Goal: Ask a question: Seek information or help from site administrators or community

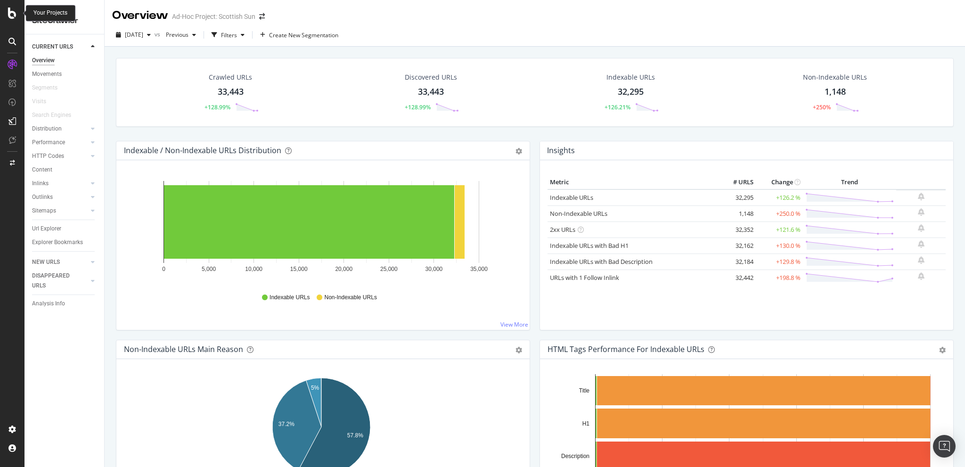
click at [20, 12] on div at bounding box center [12, 13] width 23 height 11
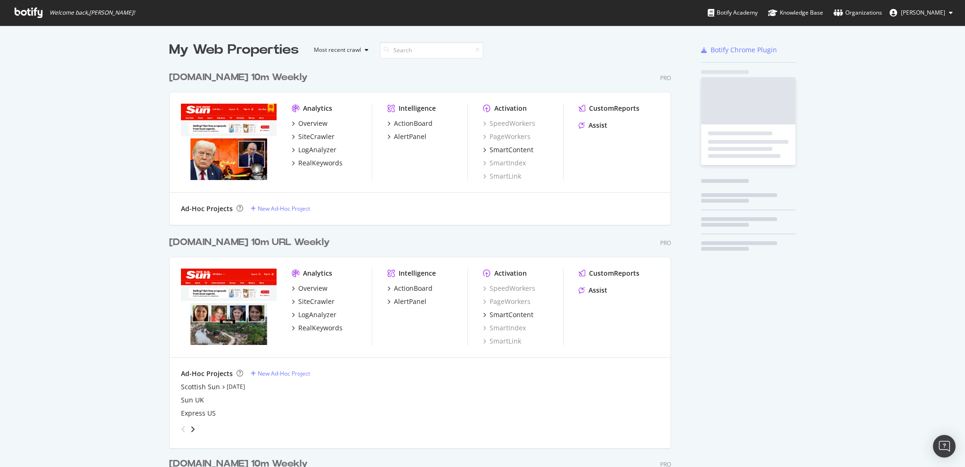
scroll to position [460, 951]
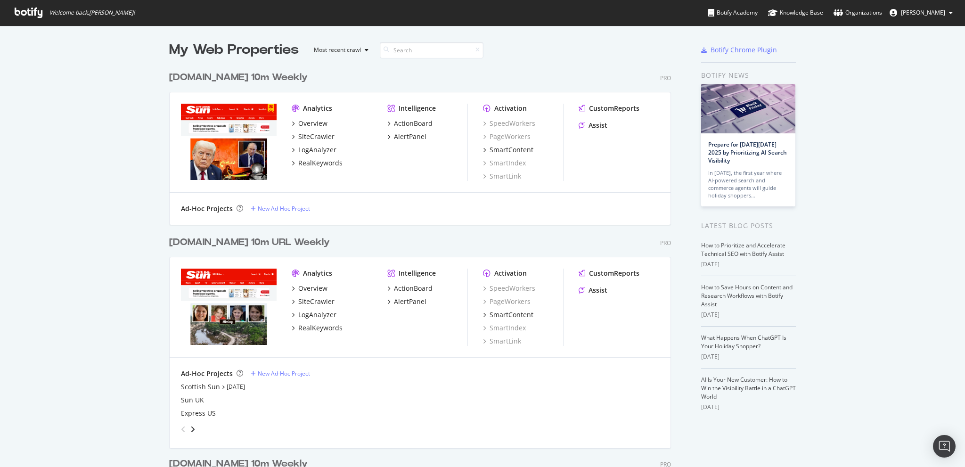
click at [239, 80] on div "[DOMAIN_NAME] 10m Weekly" at bounding box center [238, 78] width 139 height 14
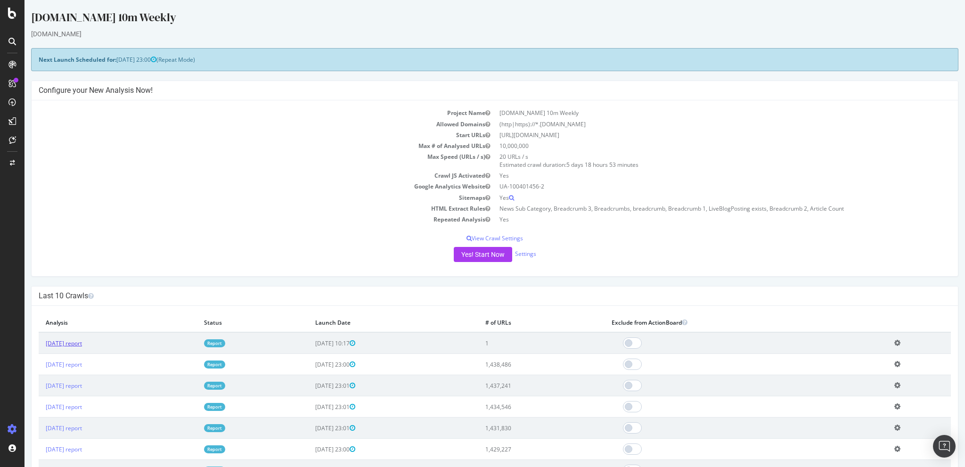
click at [71, 341] on link "[DATE] report" at bounding box center [64, 343] width 36 height 8
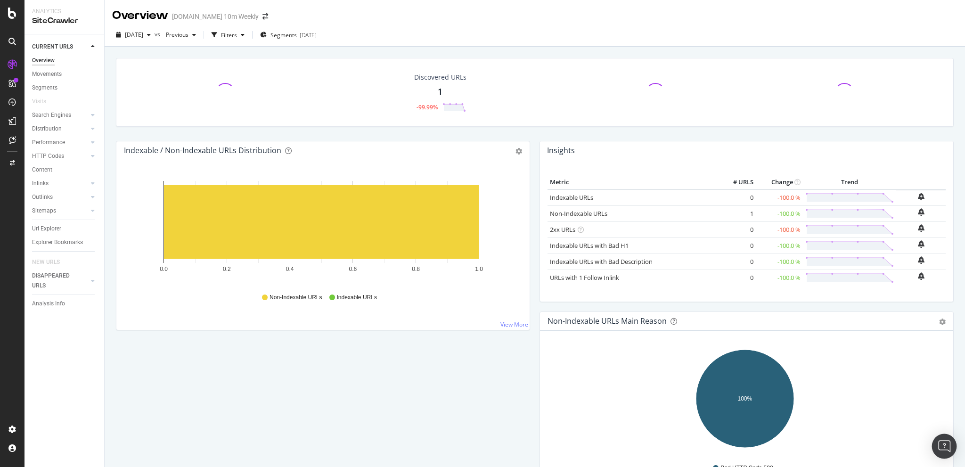
click at [943, 443] on img "Open Intercom Messenger" at bounding box center [944, 446] width 12 height 12
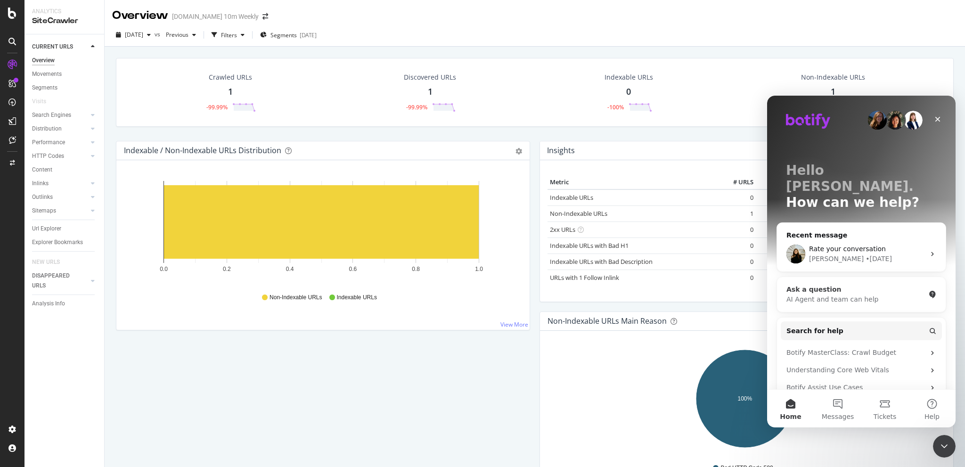
click at [848, 295] on div "AI Agent and team can help" at bounding box center [856, 300] width 139 height 10
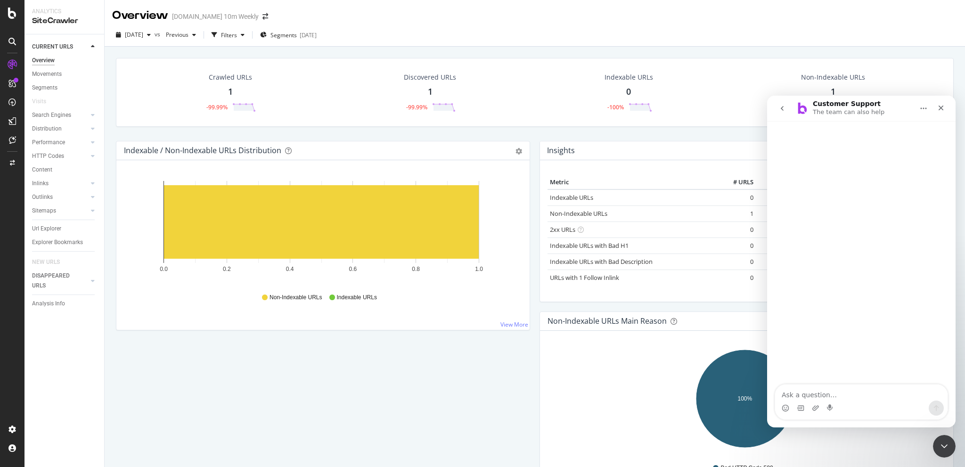
click at [789, 108] on button "go back" at bounding box center [782, 108] width 18 height 18
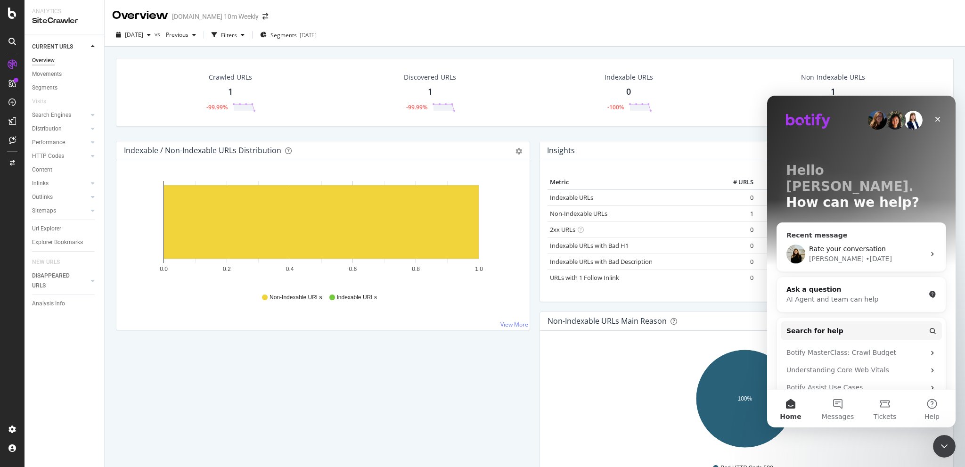
click at [828, 245] on span "Rate your conversation" at bounding box center [847, 249] width 77 height 8
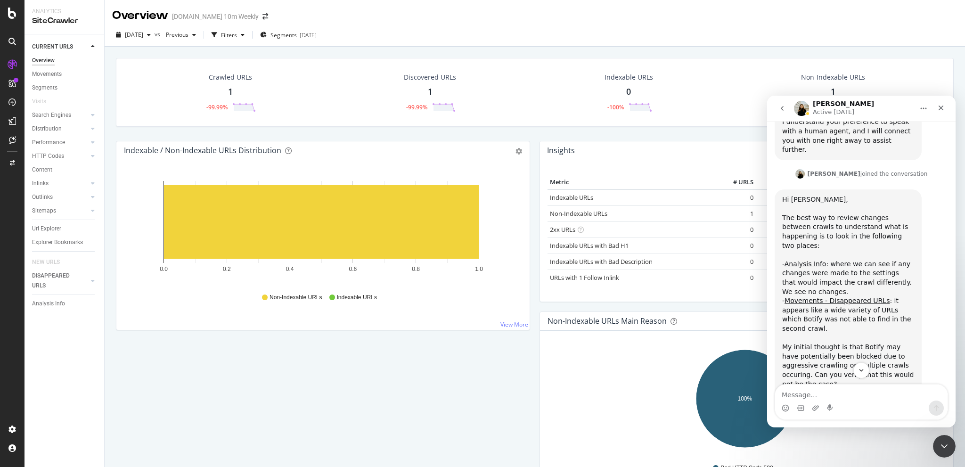
scroll to position [630, 0]
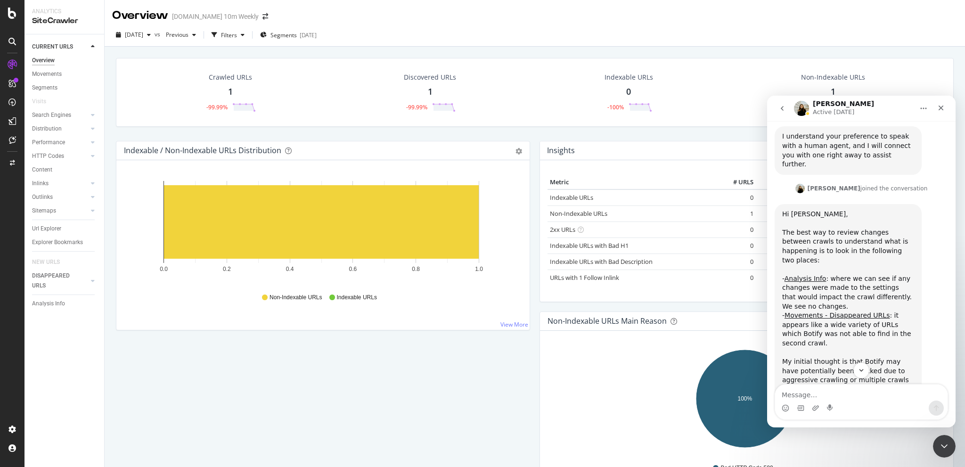
click at [782, 110] on icon "go back" at bounding box center [783, 109] width 8 height 8
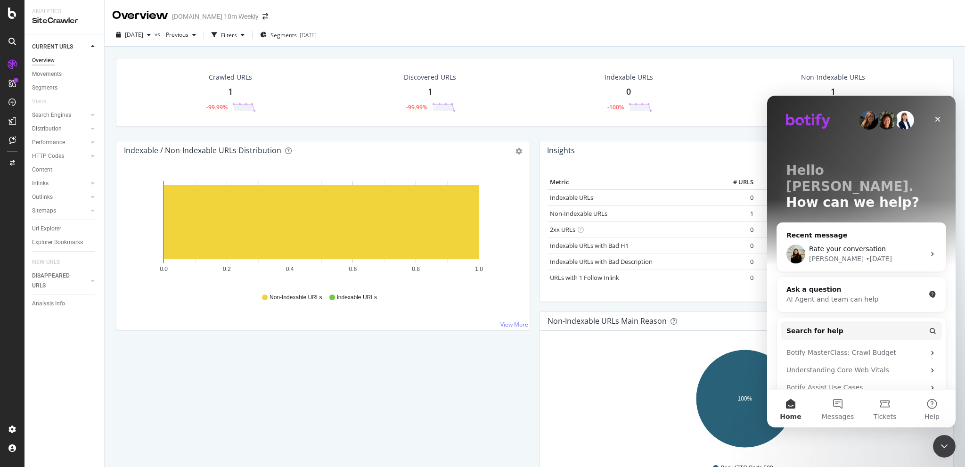
scroll to position [0, 0]
click at [863, 254] on div "[PERSON_NAME] • [DATE]" at bounding box center [867, 259] width 116 height 10
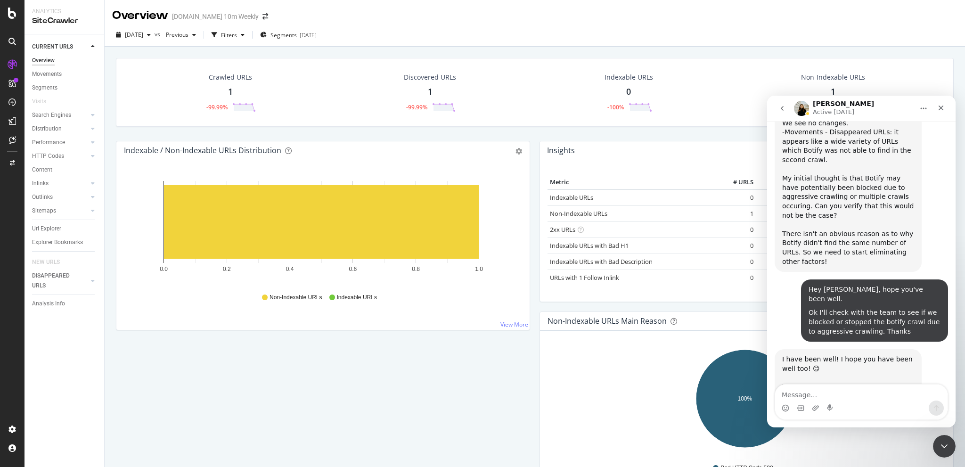
scroll to position [865, 0]
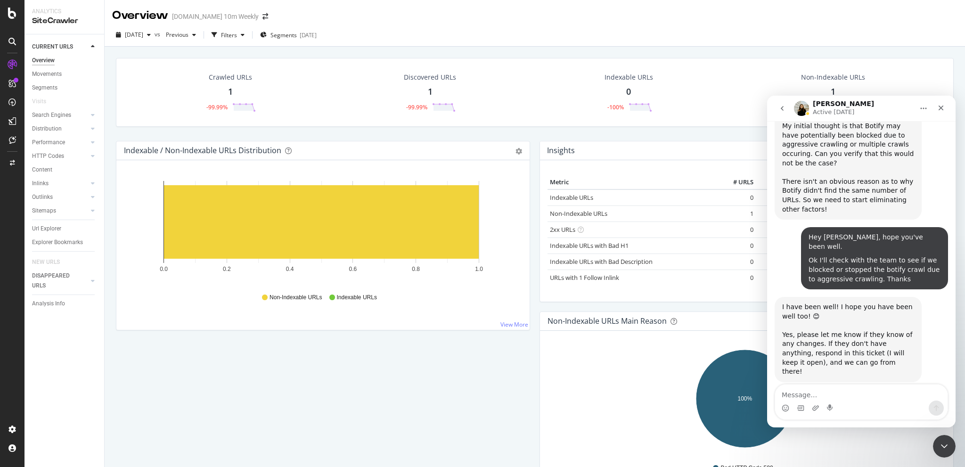
click at [779, 110] on icon "go back" at bounding box center [783, 109] width 8 height 8
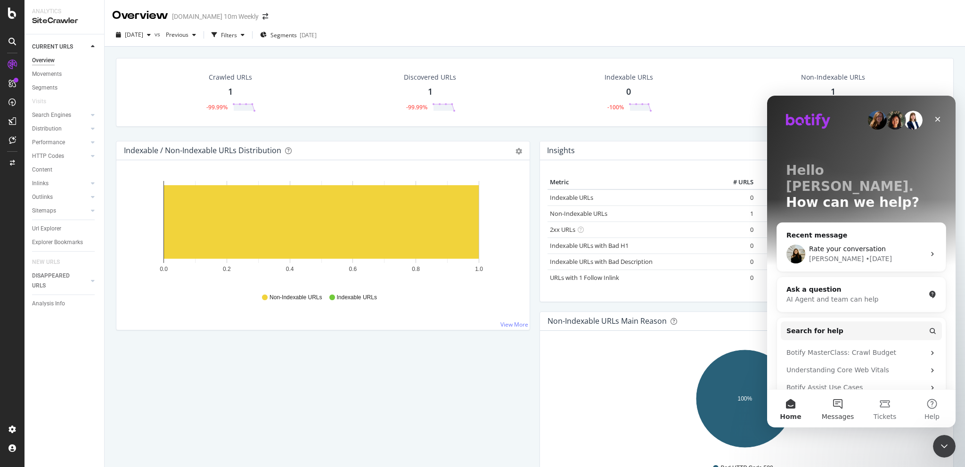
click at [836, 408] on button "Messages" at bounding box center [837, 409] width 47 height 38
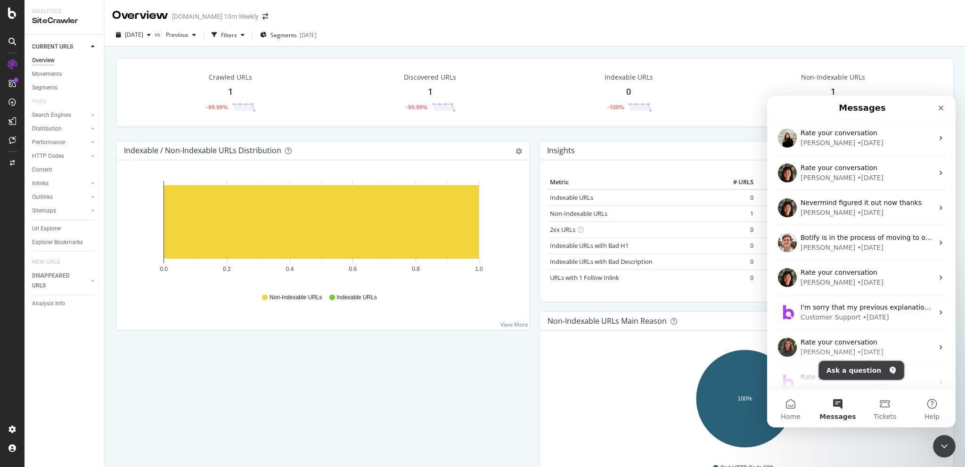
click at [871, 376] on button "Ask a question" at bounding box center [861, 370] width 85 height 19
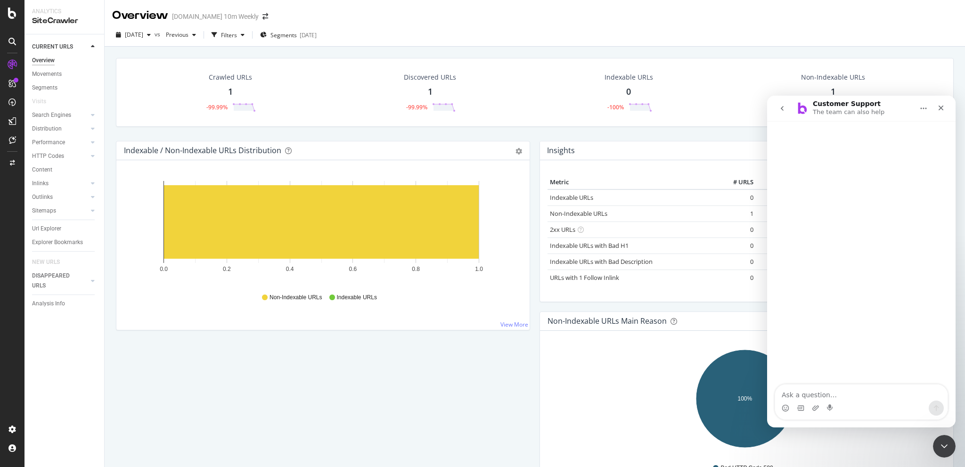
click at [856, 402] on div "Intercom messenger" at bounding box center [861, 408] width 173 height 15
click at [854, 402] on div "Intercom messenger" at bounding box center [861, 408] width 173 height 15
click at [855, 401] on div "Intercom messenger" at bounding box center [861, 408] width 173 height 15
click at [857, 399] on textarea "Ask a question…" at bounding box center [861, 393] width 173 height 16
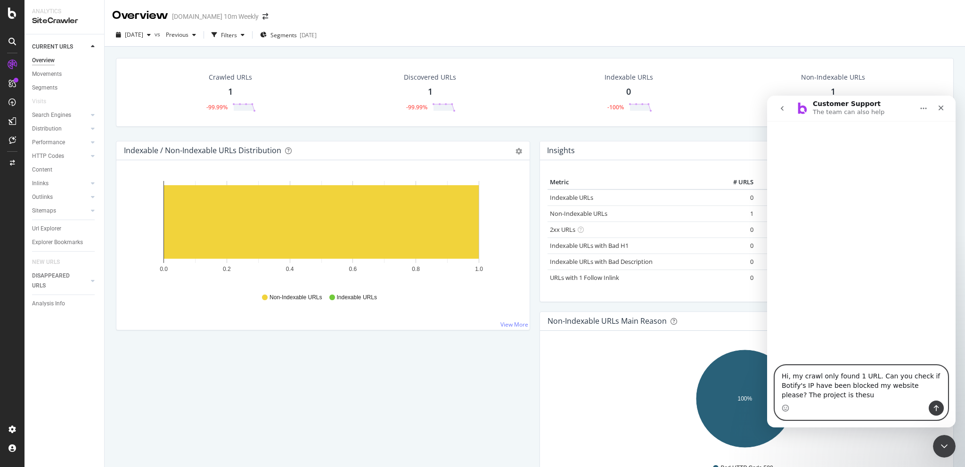
drag, startPoint x: 853, startPoint y: 398, endPoint x: 904, endPoint y: 382, distance: 54.0
click at [904, 382] on textarea "Hi, my crawl only found 1 URL. Can you check if Botify's IP have been blocked m…" at bounding box center [861, 383] width 173 height 35
paste textarea "[URL][DOMAIN_NAME]"
type textarea "Hi, my crawl only found 1 URL. Can you check if Botify's IP have been blocked m…"
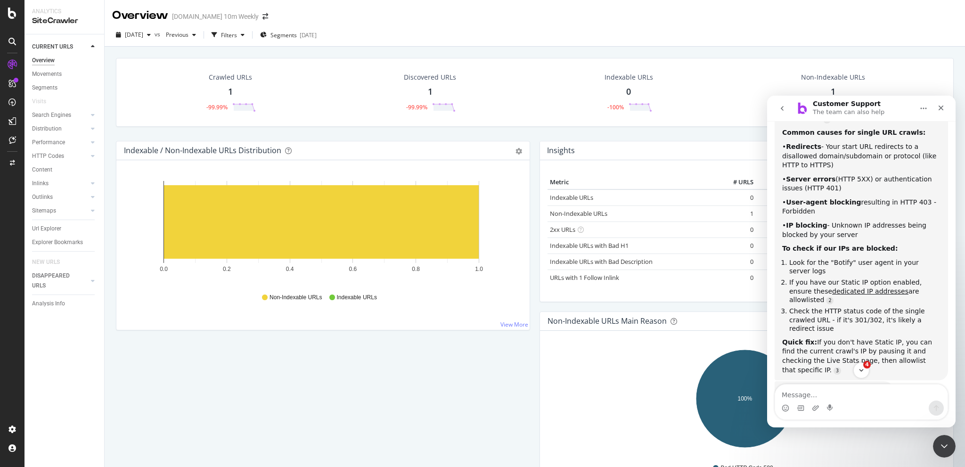
scroll to position [242, 0]
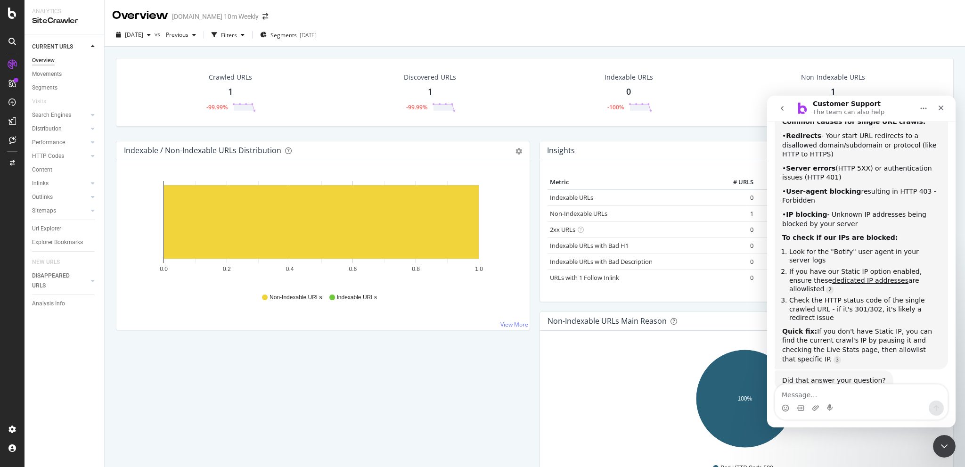
click at [839, 397] on textarea "Message…" at bounding box center [861, 393] width 173 height 16
type textarea "Human"
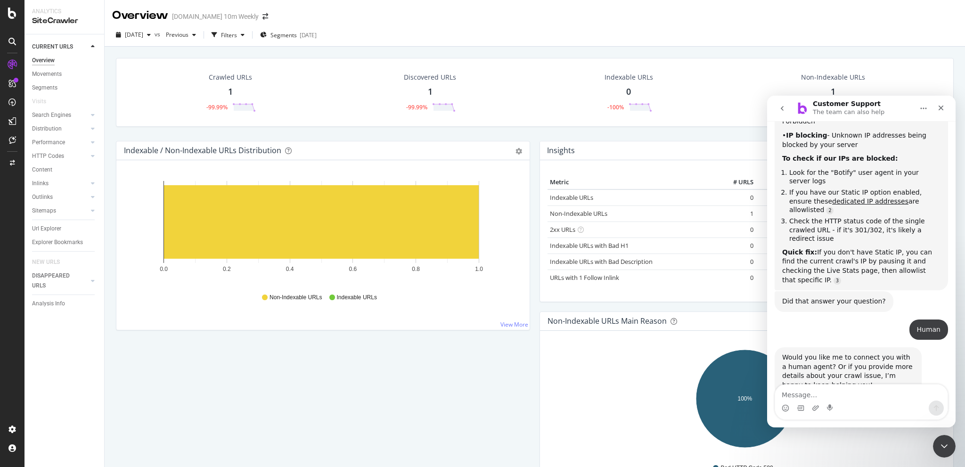
scroll to position [311, 0]
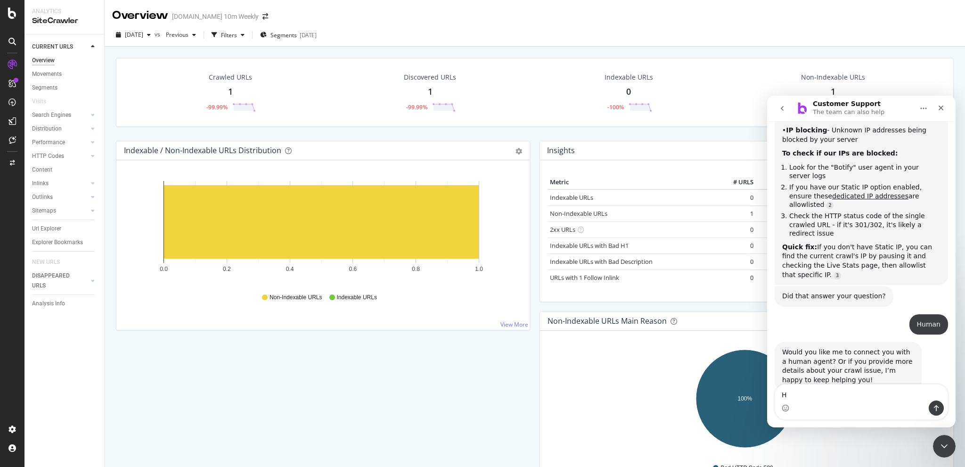
click at [839, 397] on textarea "H" at bounding box center [861, 393] width 173 height 16
type textarea "Human"
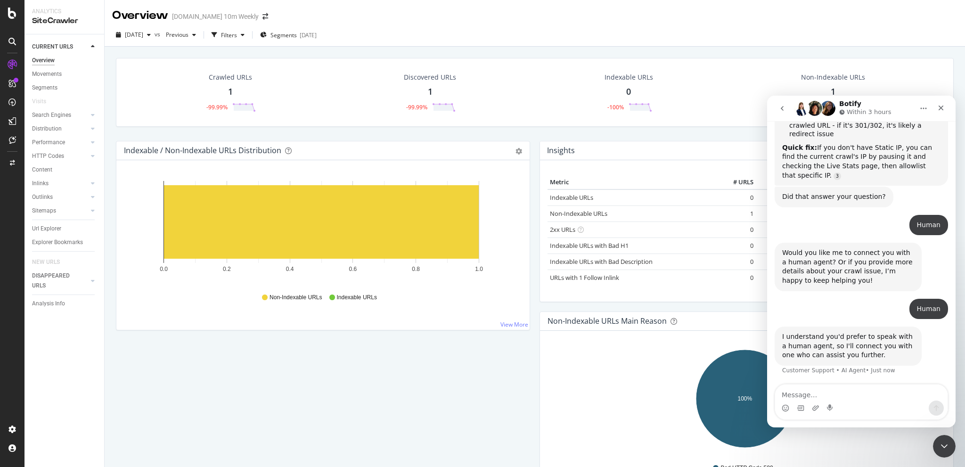
scroll to position [412, 0]
click at [937, 441] on div "Close Intercom Messenger" at bounding box center [943, 445] width 23 height 23
